Goal: Transaction & Acquisition: Subscribe to service/newsletter

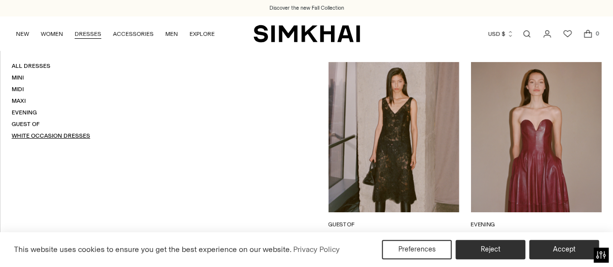
click at [49, 132] on link "White Occasion Dresses" at bounding box center [51, 135] width 78 height 7
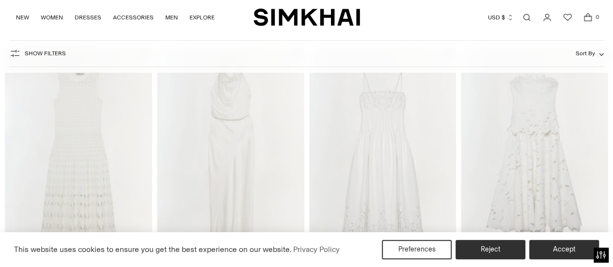
scroll to position [97, 0]
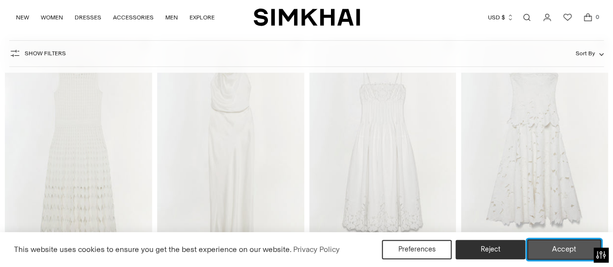
click at [546, 250] on button "Accept" at bounding box center [564, 249] width 74 height 20
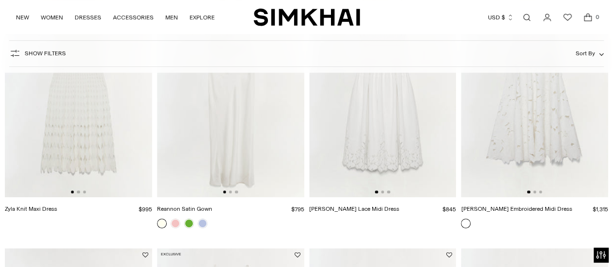
scroll to position [48, 0]
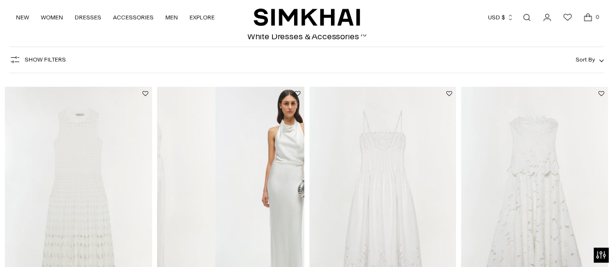
drag, startPoint x: 223, startPoint y: 161, endPoint x: 125, endPoint y: 156, distance: 98.0
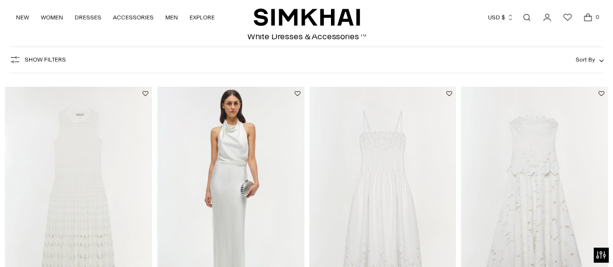
scroll to position [0, 147]
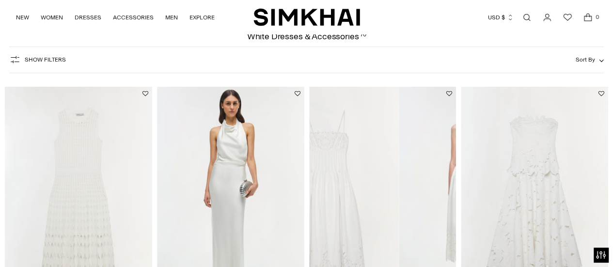
drag, startPoint x: 407, startPoint y: 175, endPoint x: 349, endPoint y: 174, distance: 58.1
click at [349, 174] on img at bounding box center [325, 197] width 147 height 221
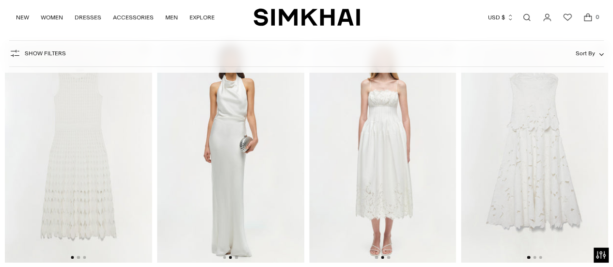
scroll to position [145, 0]
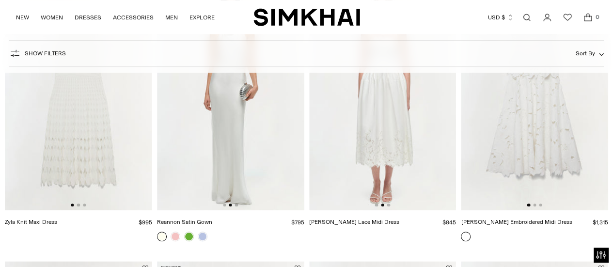
drag, startPoint x: 590, startPoint y: 137, endPoint x: 492, endPoint y: 148, distance: 98.4
click at [492, 148] on img at bounding box center [534, 100] width 147 height 221
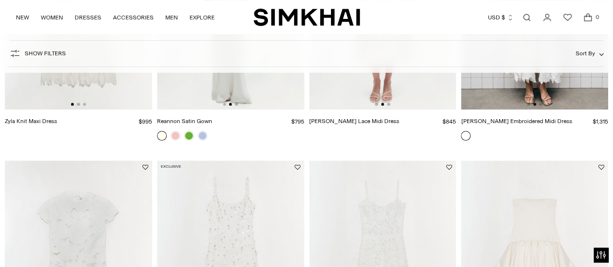
scroll to position [339, 0]
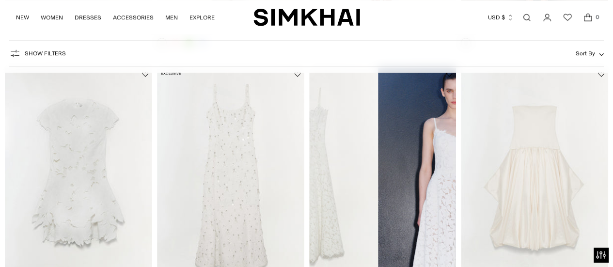
drag, startPoint x: 424, startPoint y: 160, endPoint x: 284, endPoint y: 172, distance: 140.5
click at [314, 164] on img at bounding box center [304, 177] width 147 height 221
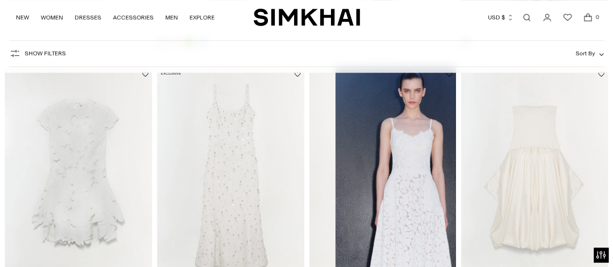
scroll to position [0, 147]
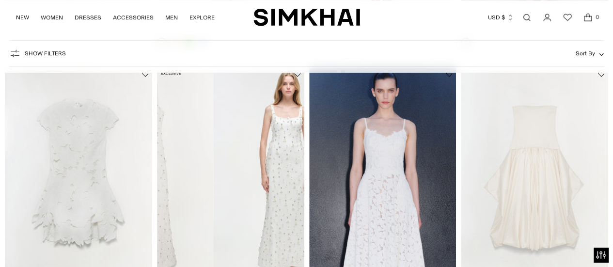
drag, startPoint x: 260, startPoint y: 173, endPoint x: 155, endPoint y: 176, distance: 105.2
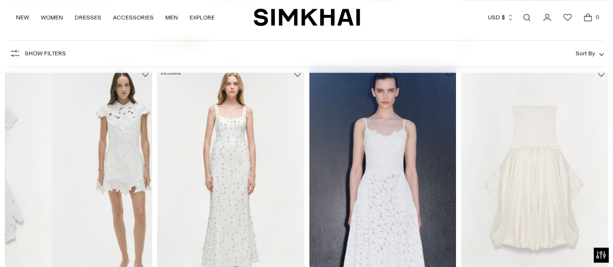
drag, startPoint x: 107, startPoint y: 174, endPoint x: 0, endPoint y: 174, distance: 106.6
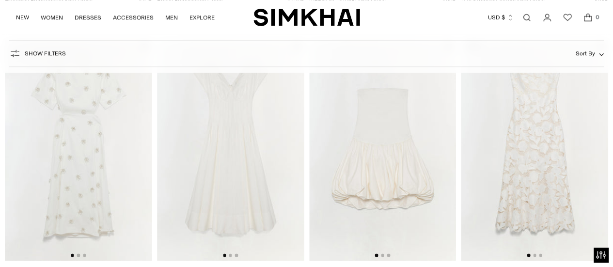
scroll to position [630, 0]
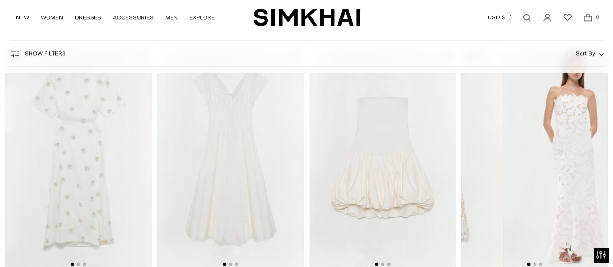
drag, startPoint x: 577, startPoint y: 147, endPoint x: 465, endPoint y: 151, distance: 111.5
click at [466, 151] on img at bounding box center [428, 158] width 147 height 221
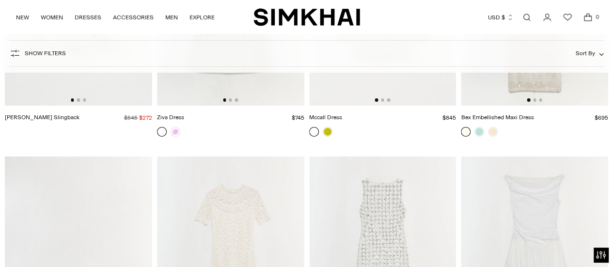
scroll to position [1696, 0]
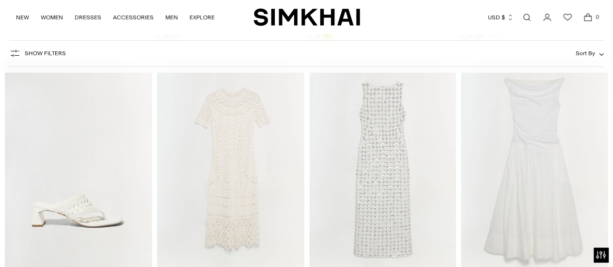
drag, startPoint x: 547, startPoint y: 133, endPoint x: 444, endPoint y: 138, distance: 103.8
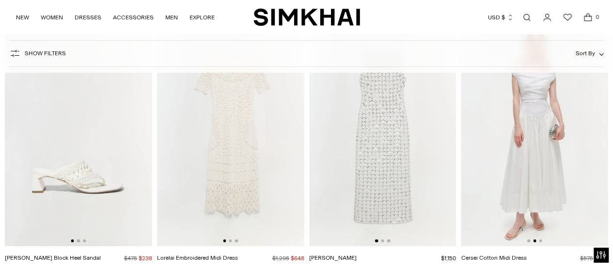
scroll to position [1793, 0]
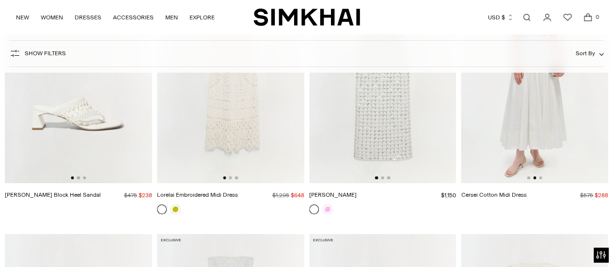
drag, startPoint x: 532, startPoint y: 135, endPoint x: 555, endPoint y: 200, distance: 68.3
click at [526, 198] on link "Cersei Cotton Midi Dress" at bounding box center [493, 194] width 65 height 7
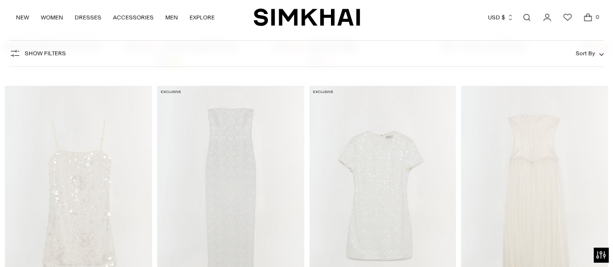
scroll to position [1938, 0]
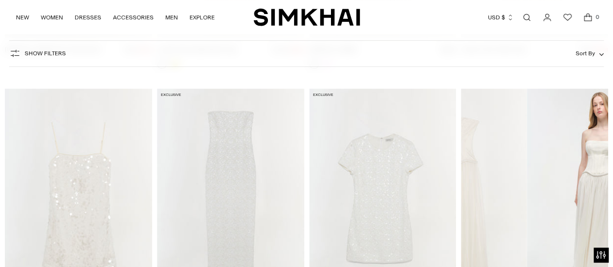
drag, startPoint x: 561, startPoint y: 161, endPoint x: 475, endPoint y: 166, distance: 85.9
click at [477, 166] on img at bounding box center [452, 199] width 147 height 221
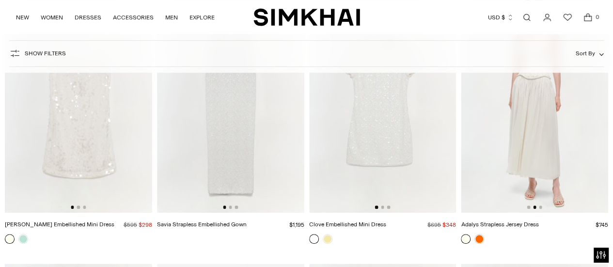
scroll to position [1986, 0]
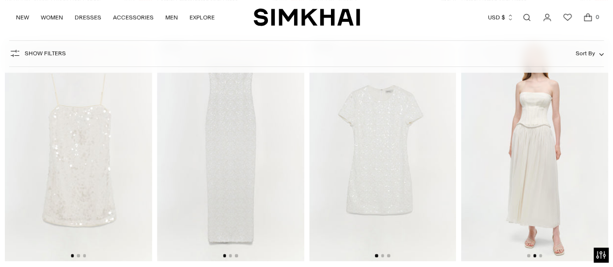
drag, startPoint x: 198, startPoint y: 152, endPoint x: 131, endPoint y: 150, distance: 66.9
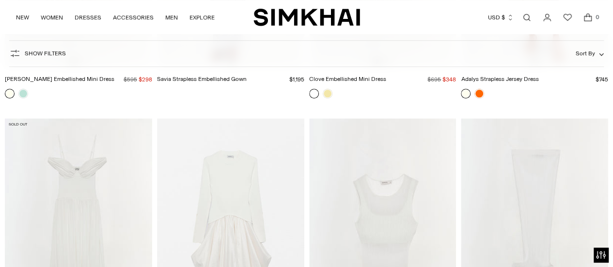
scroll to position [2229, 0]
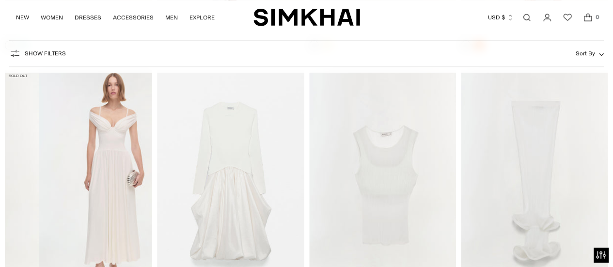
drag, startPoint x: 122, startPoint y: 158, endPoint x: 0, endPoint y: 146, distance: 122.3
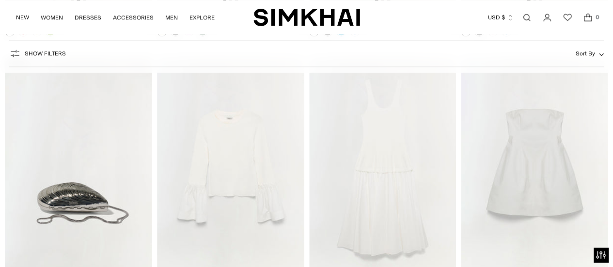
scroll to position [2519, 0]
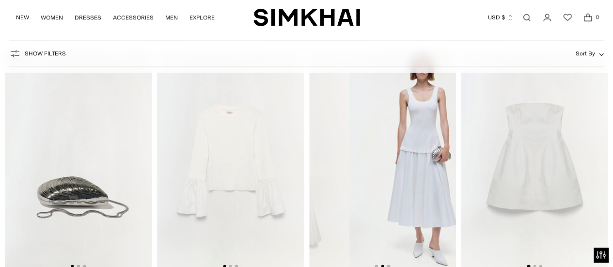
drag, startPoint x: 448, startPoint y: 147, endPoint x: 317, endPoint y: 145, distance: 130.8
click at [319, 146] on img at bounding box center [275, 160] width 147 height 221
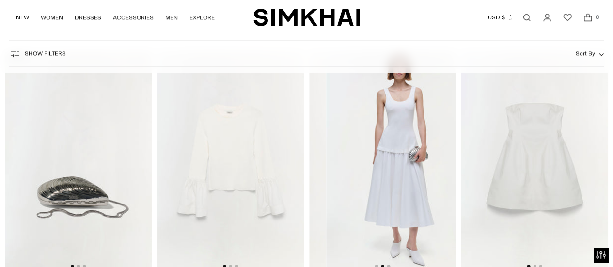
scroll to position [0, 0]
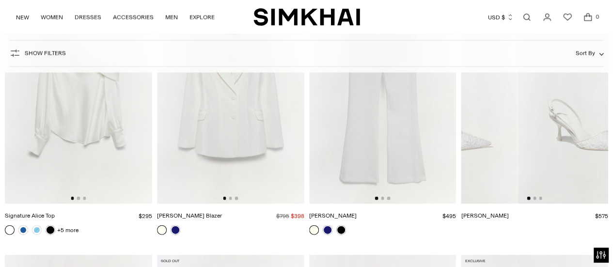
drag, startPoint x: 563, startPoint y: 126, endPoint x: 418, endPoint y: 138, distance: 145.8
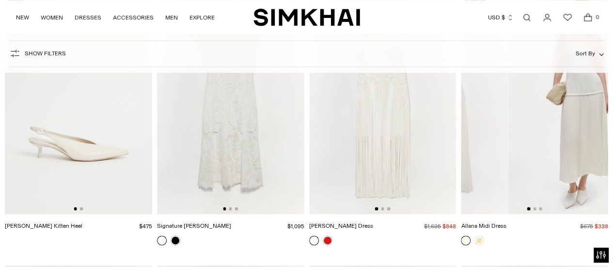
drag, startPoint x: 505, startPoint y: 144, endPoint x: 455, endPoint y: 145, distance: 49.4
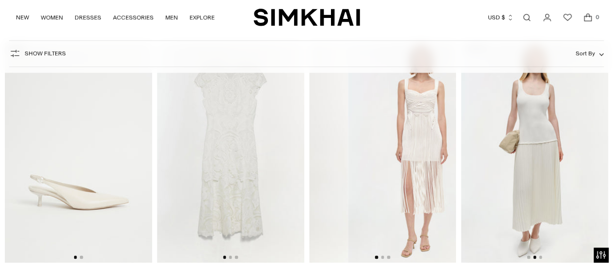
drag, startPoint x: 415, startPoint y: 147, endPoint x: 297, endPoint y: 147, distance: 117.2
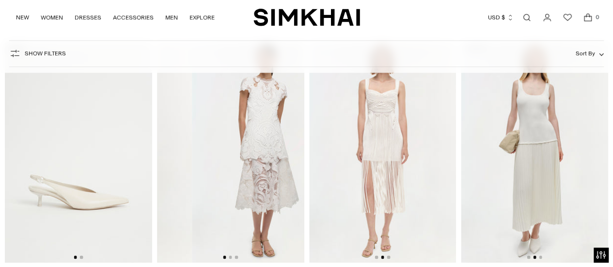
drag, startPoint x: 241, startPoint y: 151, endPoint x: 146, endPoint y: 156, distance: 95.1
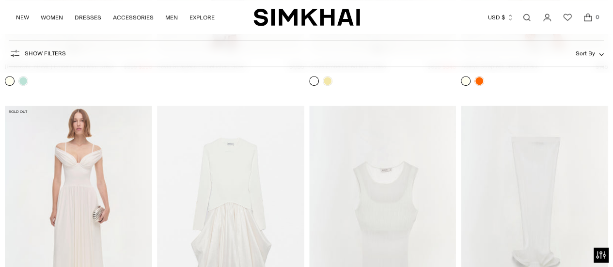
scroll to position [2180, 0]
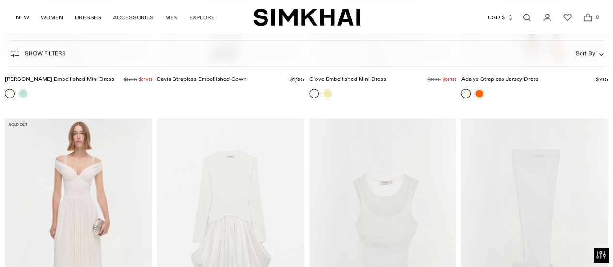
click at [96, 180] on img at bounding box center [78, 228] width 147 height 221
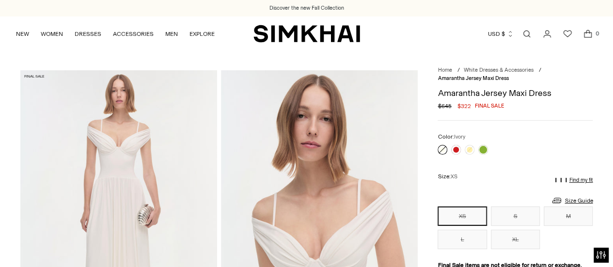
click at [570, 215] on button "M" at bounding box center [568, 215] width 49 height 19
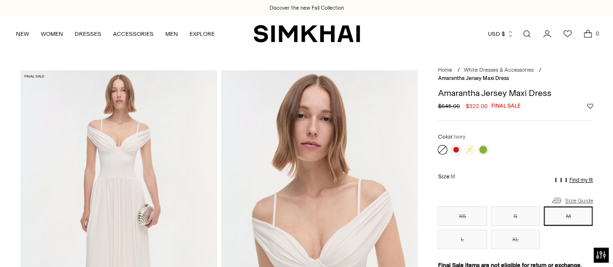
scroll to position [97, 0]
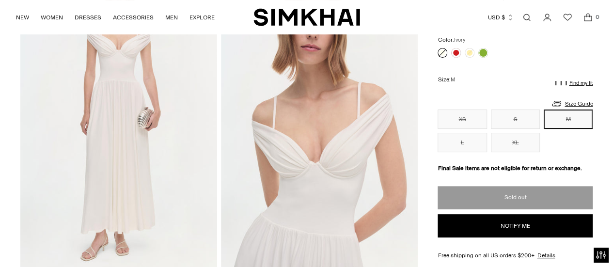
click at [524, 228] on button "Notify me" at bounding box center [514, 225] width 155 height 23
select select "**********"
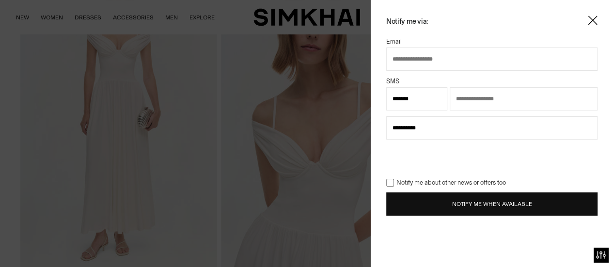
click at [433, 55] on input "text" at bounding box center [491, 58] width 211 height 23
type input "**********"
select select "**"
type input "**********"
click at [429, 101] on select "**********" at bounding box center [416, 98] width 61 height 23
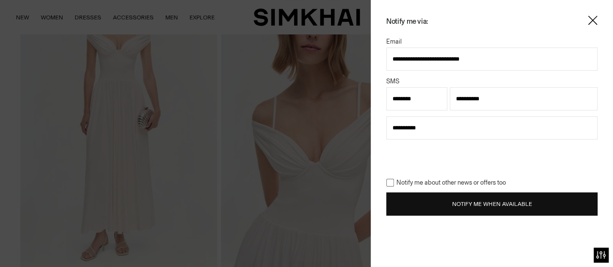
select select "**"
click at [386, 87] on select "**********" at bounding box center [416, 98] width 61 height 23
click at [483, 184] on span "Notify me about other news or offers too" at bounding box center [450, 183] width 112 height 10
click at [490, 199] on button "Notify Me When Available" at bounding box center [491, 203] width 211 height 23
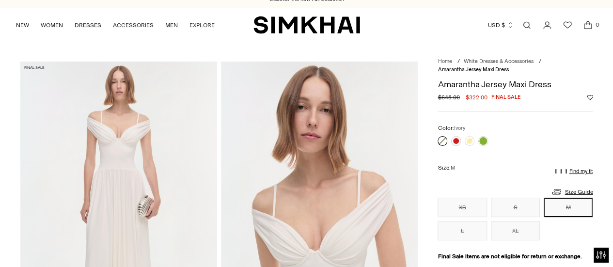
scroll to position [0, 0]
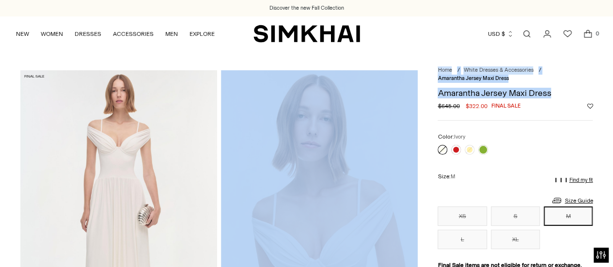
drag, startPoint x: 556, startPoint y: 91, endPoint x: 420, endPoint y: 94, distance: 136.7
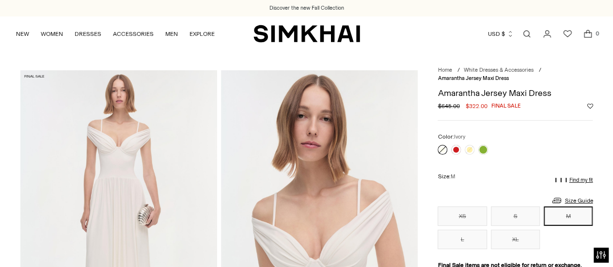
click at [561, 105] on div "Regular price $645.00 $322.00 Final sale Unit price / per" at bounding box center [514, 106] width 155 height 9
drag, startPoint x: 557, startPoint y: 94, endPoint x: 439, endPoint y: 94, distance: 117.7
click at [439, 94] on h1 "Amarantha Jersey Maxi Dress" at bounding box center [514, 93] width 155 height 9
copy h1 "Amarantha Jersey Maxi Dress"
